Goal: Find specific page/section: Find specific page/section

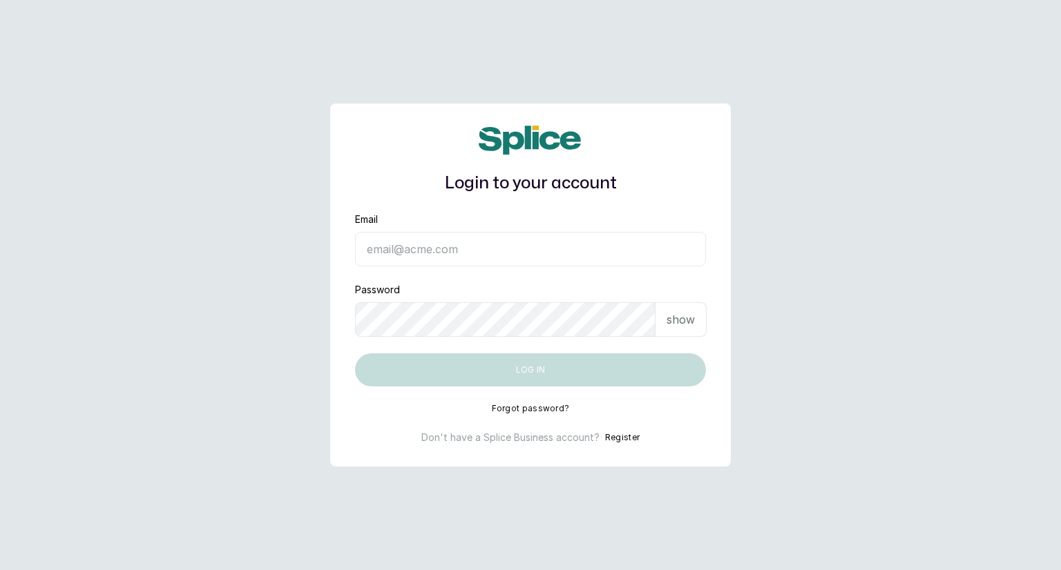
click at [431, 234] on input "Email" at bounding box center [530, 249] width 351 height 35
type input "dhebbiespride@gmail.com"
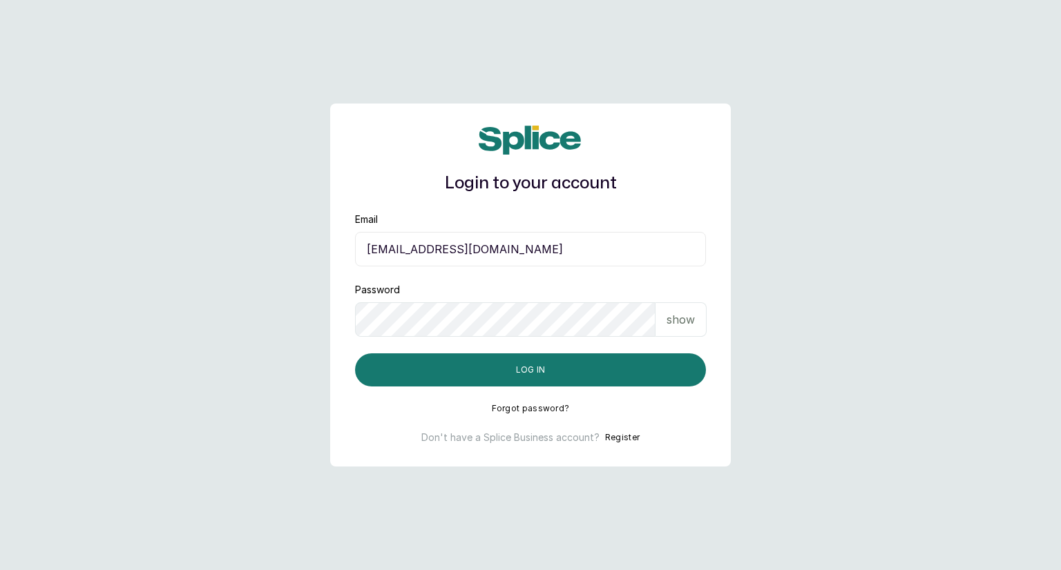
click at [671, 323] on p "show" at bounding box center [680, 319] width 28 height 17
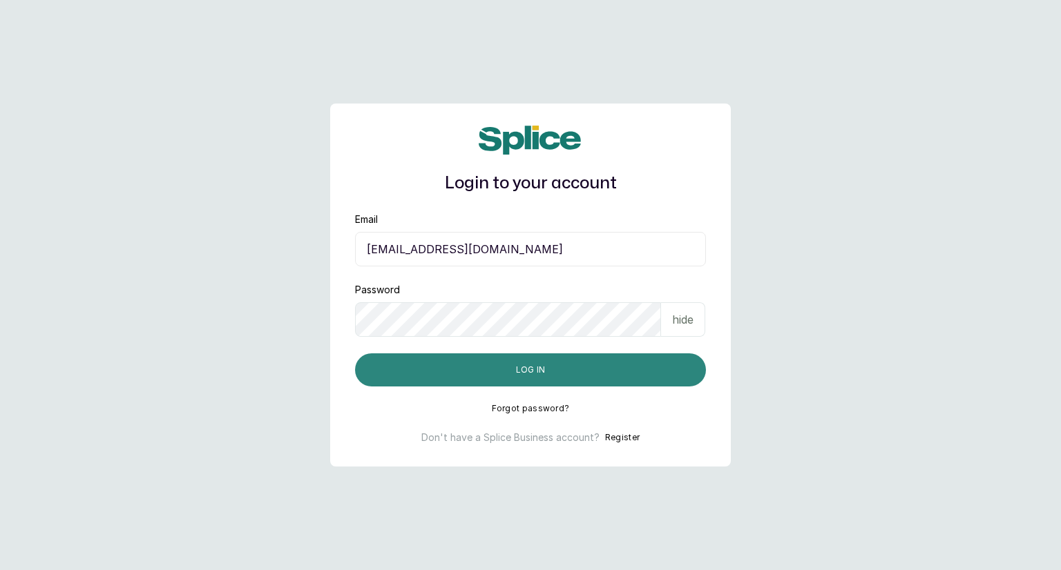
click at [555, 367] on button "Log in" at bounding box center [530, 370] width 351 height 33
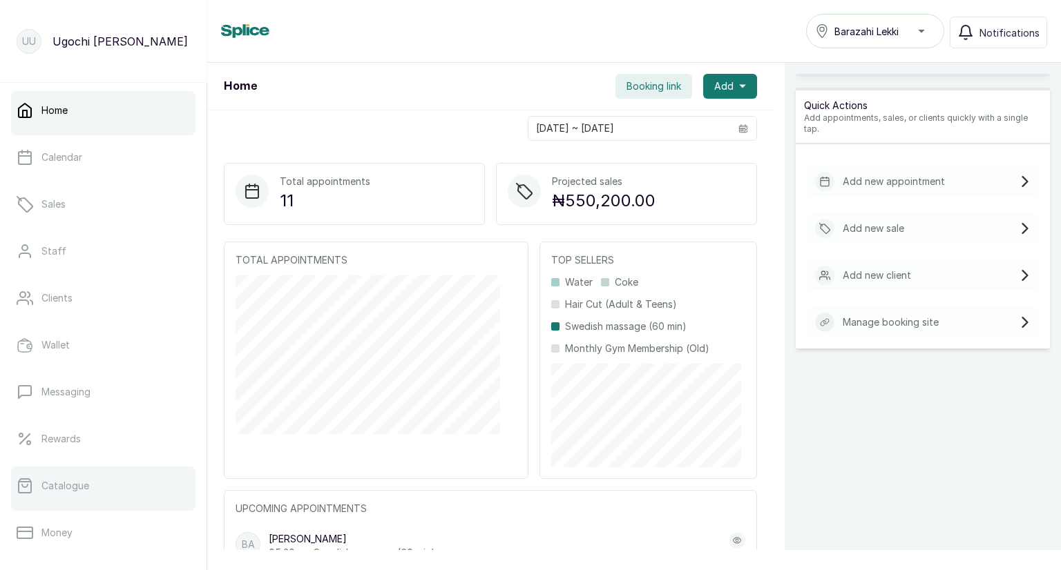
click at [68, 490] on p "Catalogue" at bounding box center [65, 486] width 48 height 14
